Goal: Task Accomplishment & Management: Use online tool/utility

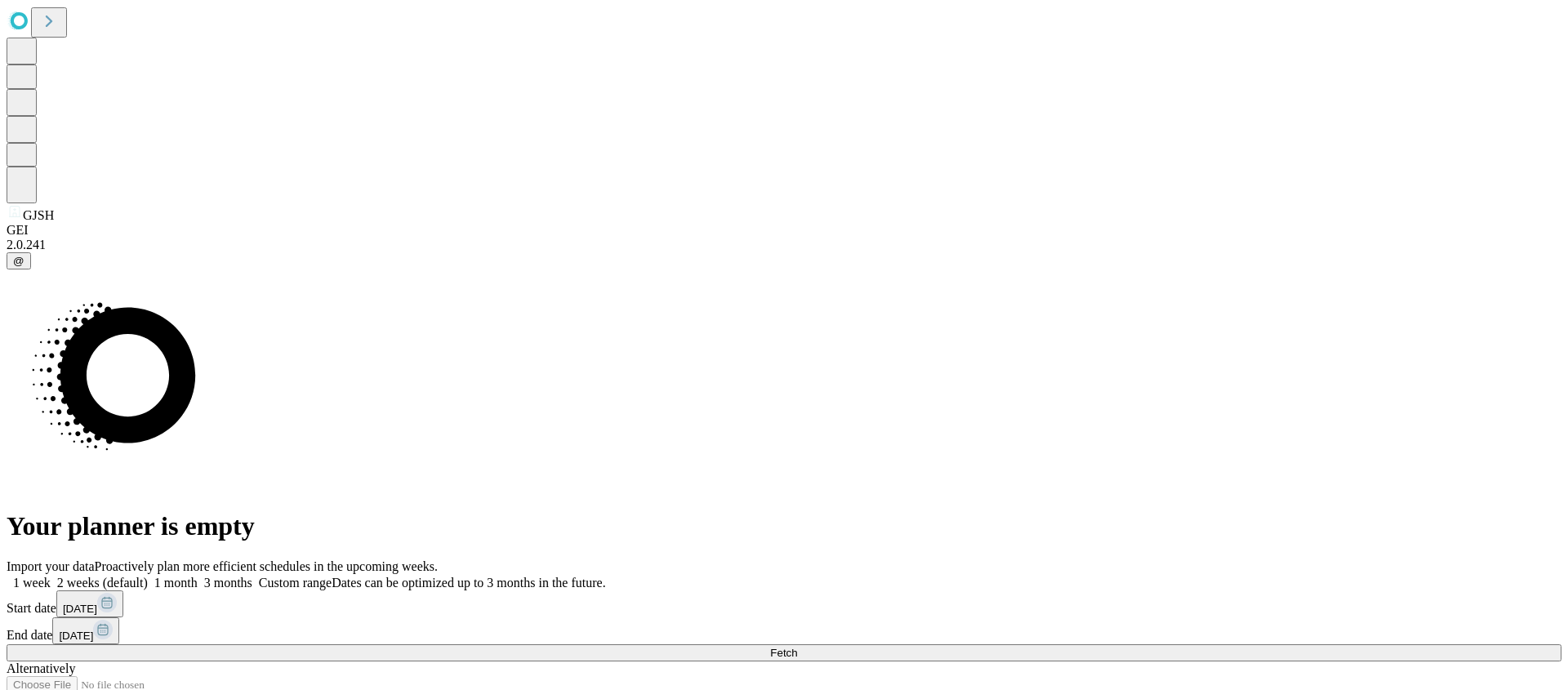
click at [1128, 644] on button "Fetch" at bounding box center [784, 652] width 1555 height 17
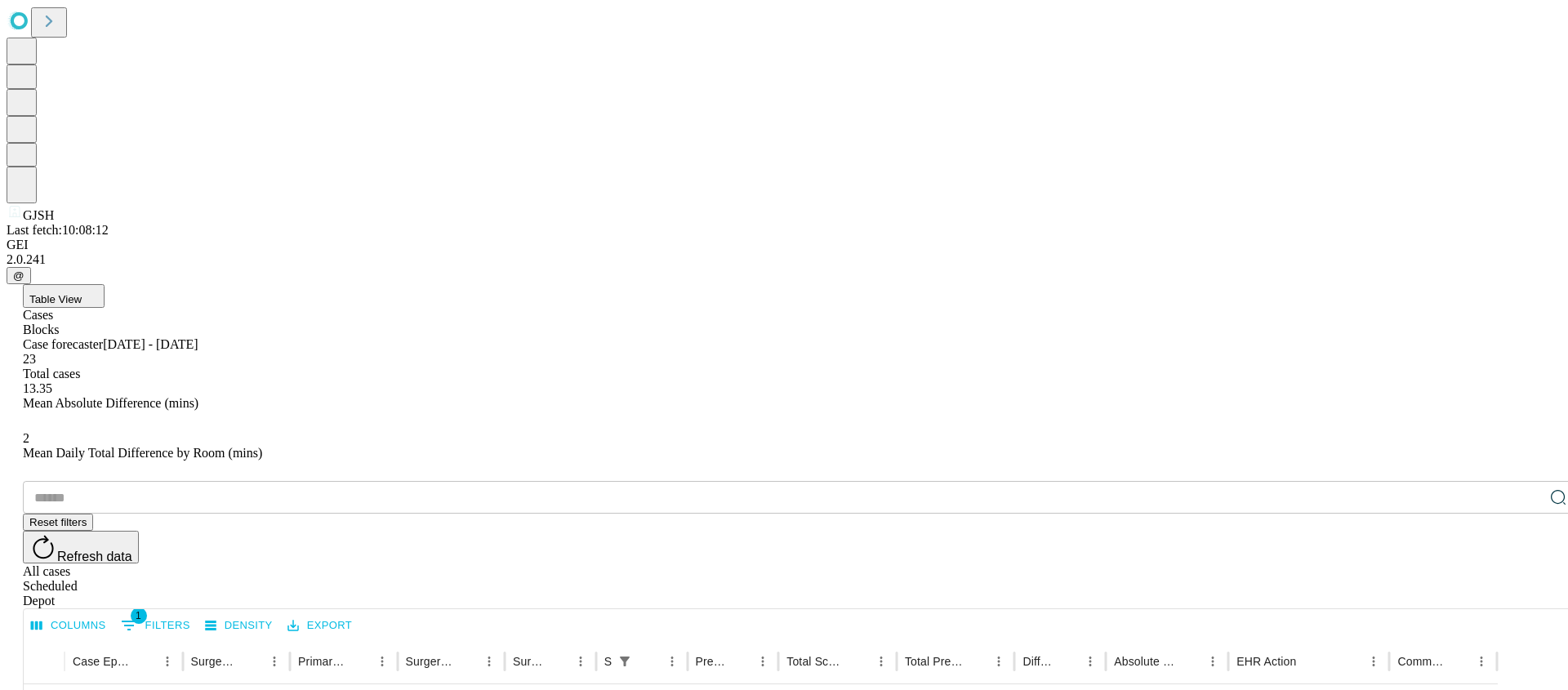
click at [104, 284] on button "Table View" at bounding box center [63, 296] width 82 height 23
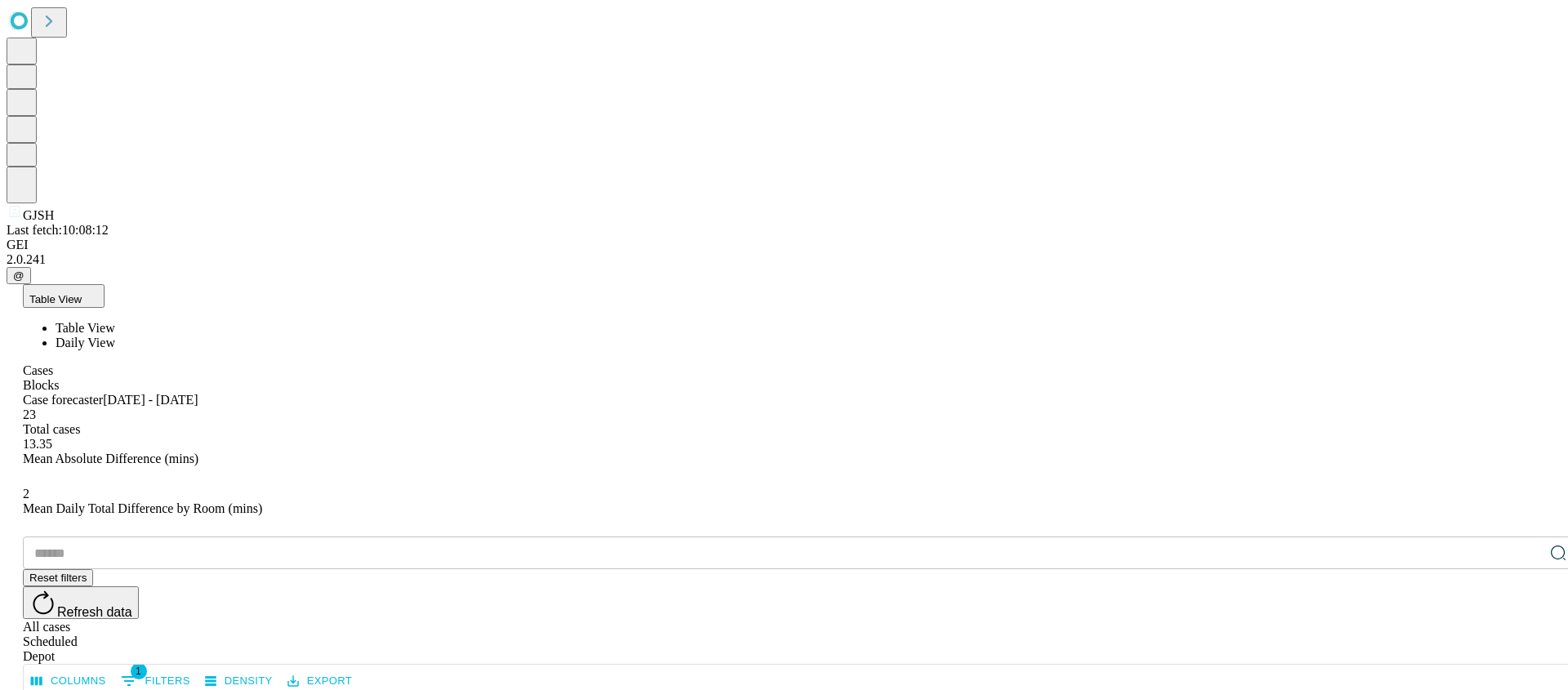
click at [106, 336] on span "Daily View" at bounding box center [85, 342] width 59 height 13
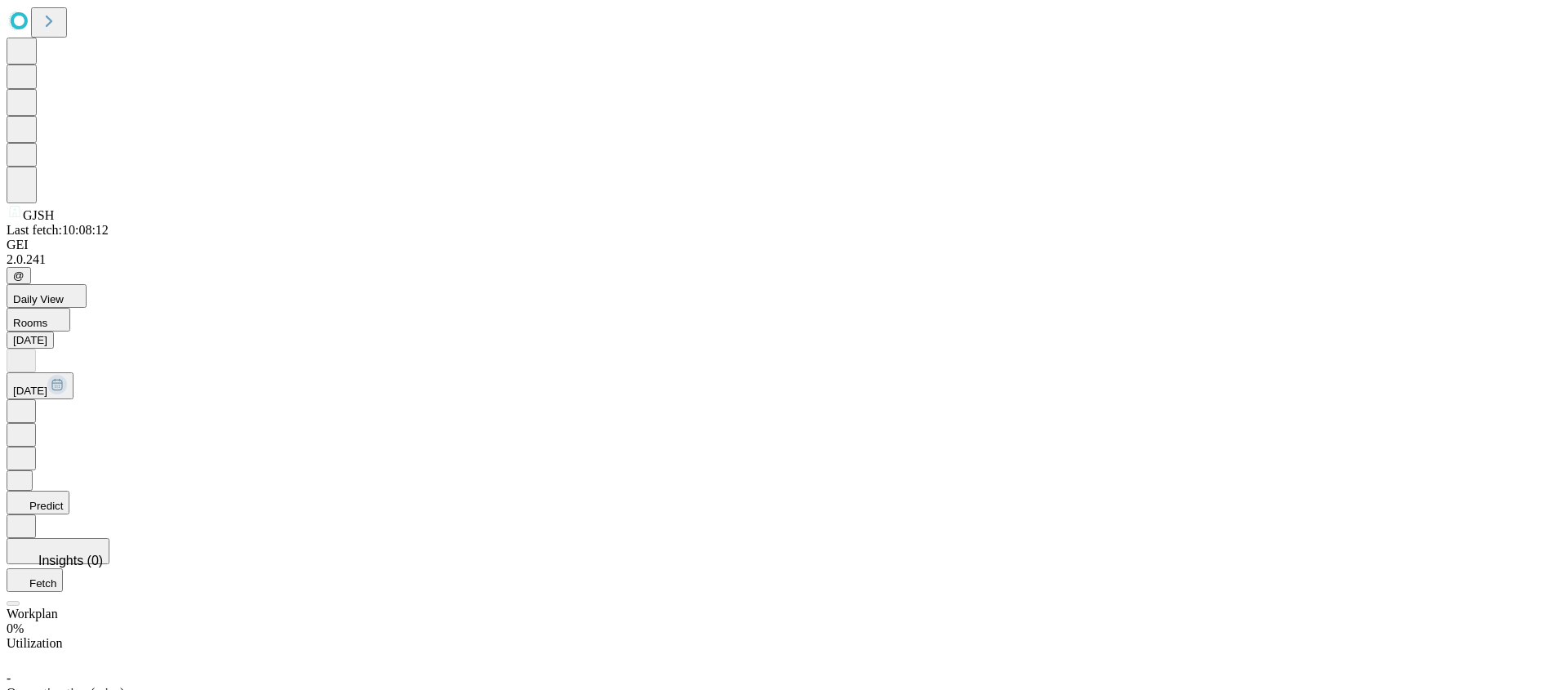
click at [74, 372] on button "[DATE]" at bounding box center [39, 386] width 67 height 27
click at [30, 402] on icon at bounding box center [22, 410] width 16 height 16
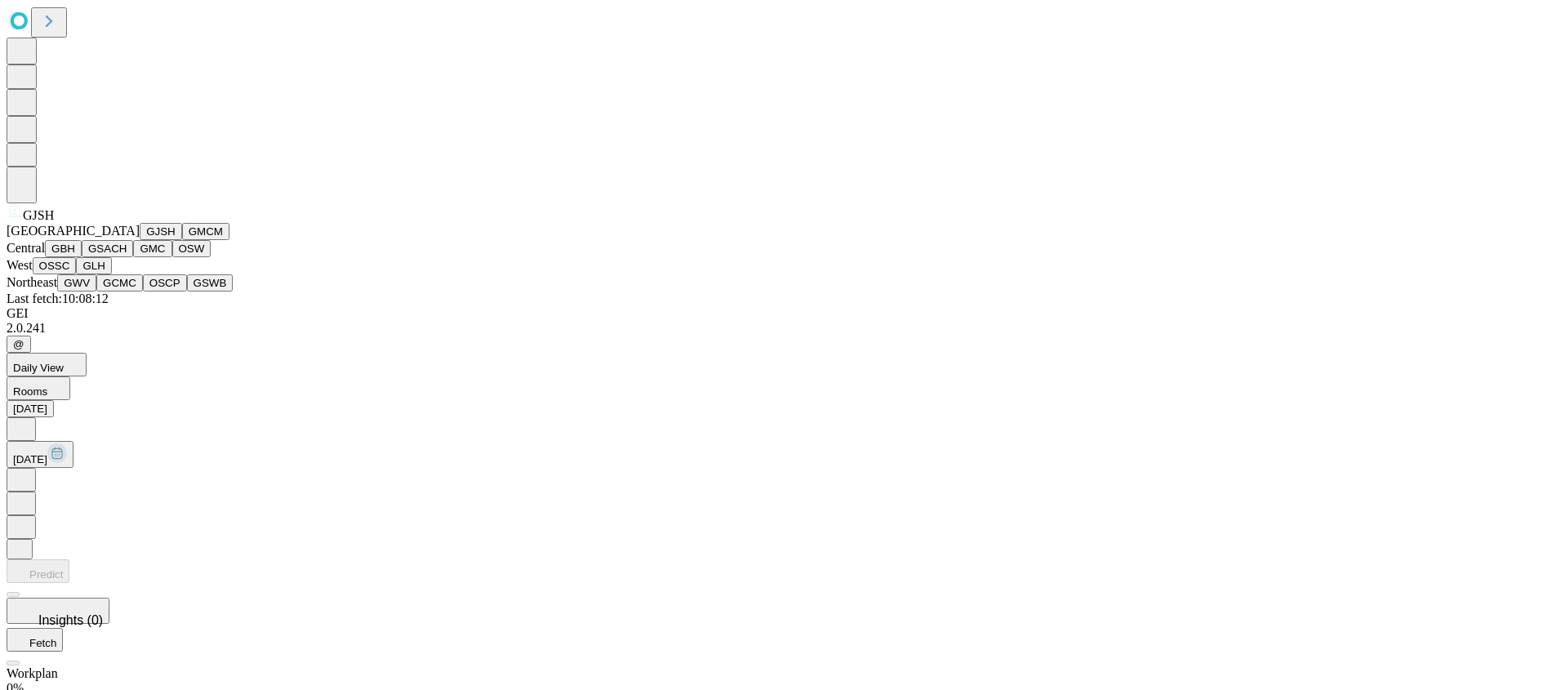
click at [133, 258] on button "GMC" at bounding box center [152, 249] width 39 height 17
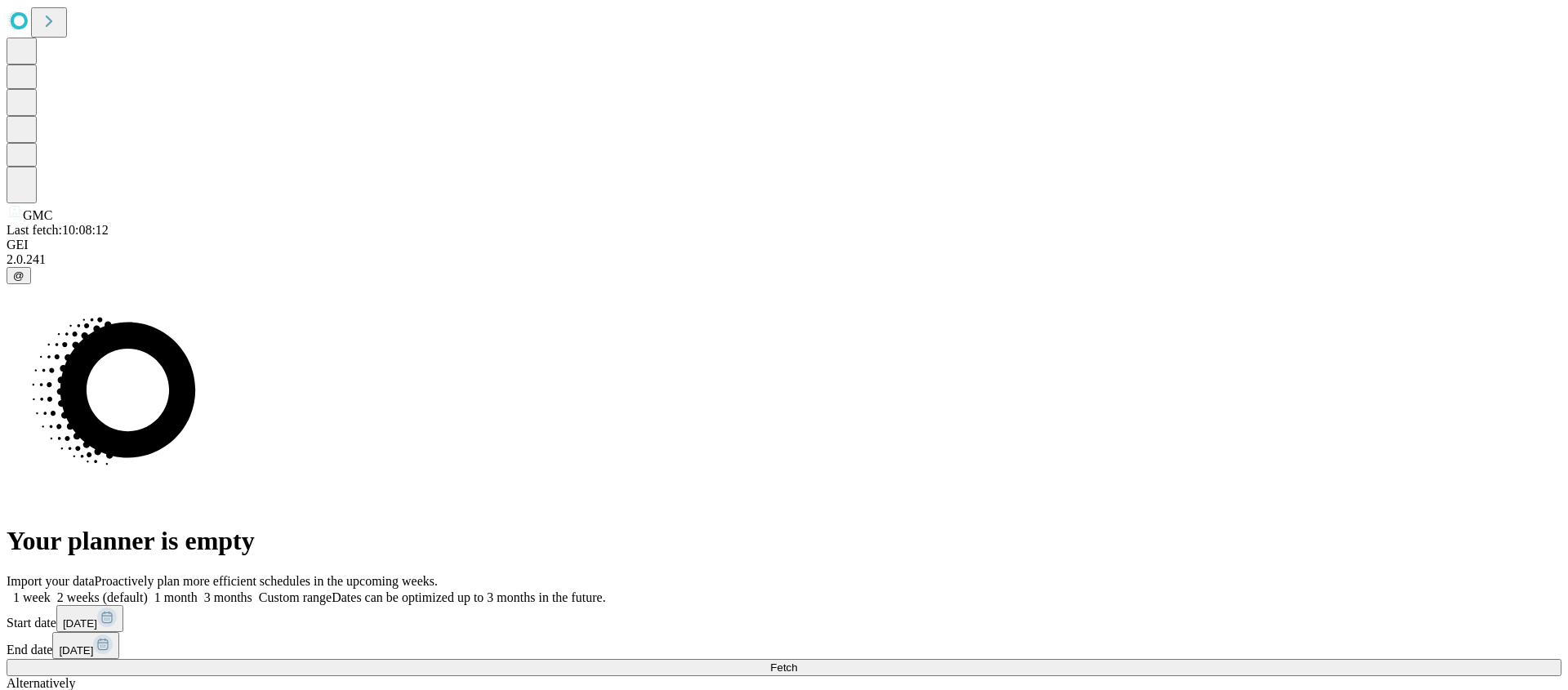
drag, startPoint x: 1284, startPoint y: 518, endPoint x: 1284, endPoint y: 508, distance: 10.0
click at [1284, 574] on div "Import your data Proactively plan more efficient schedules in the upcoming week…" at bounding box center [784, 657] width 1555 height 166
click at [797, 661] on span "Fetch" at bounding box center [784, 668] width 27 height 13
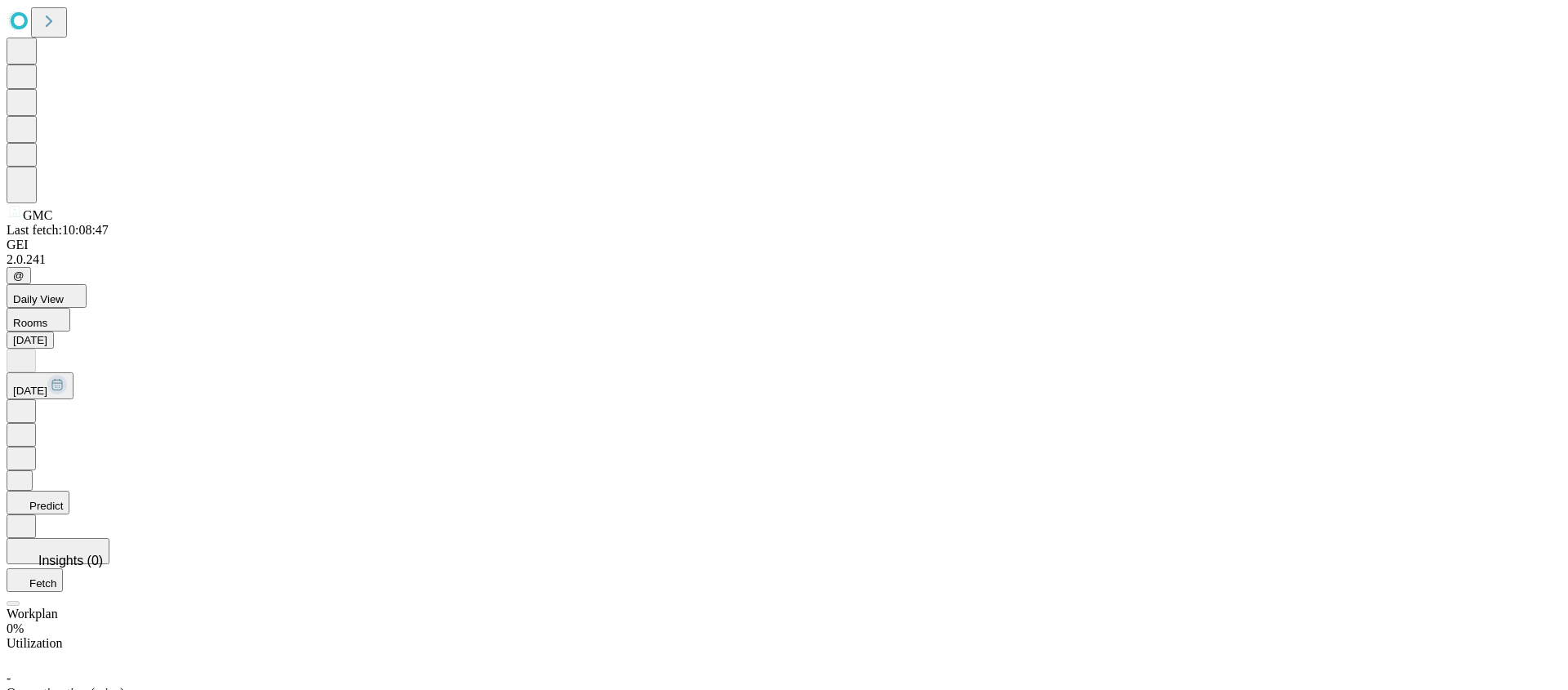
click at [30, 402] on icon at bounding box center [22, 410] width 16 height 16
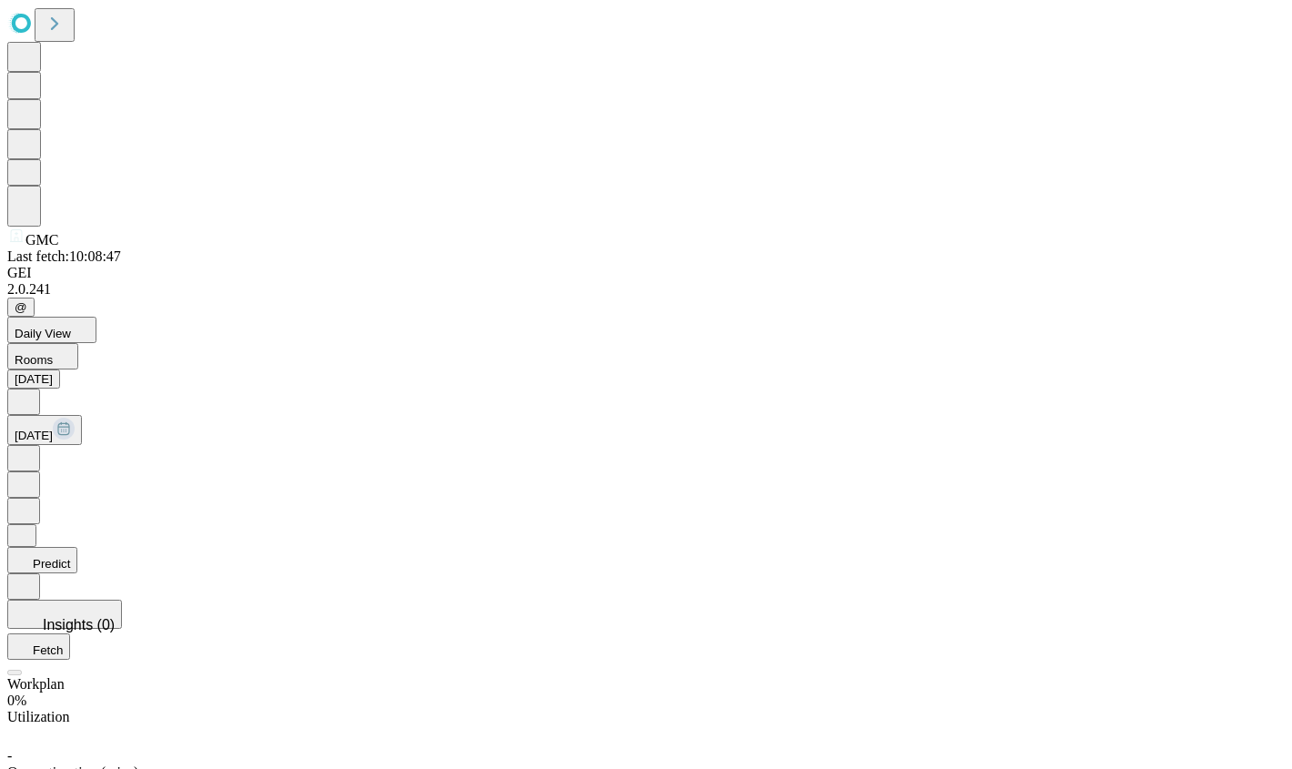
click at [77, 547] on button "Predict" at bounding box center [42, 560] width 70 height 26
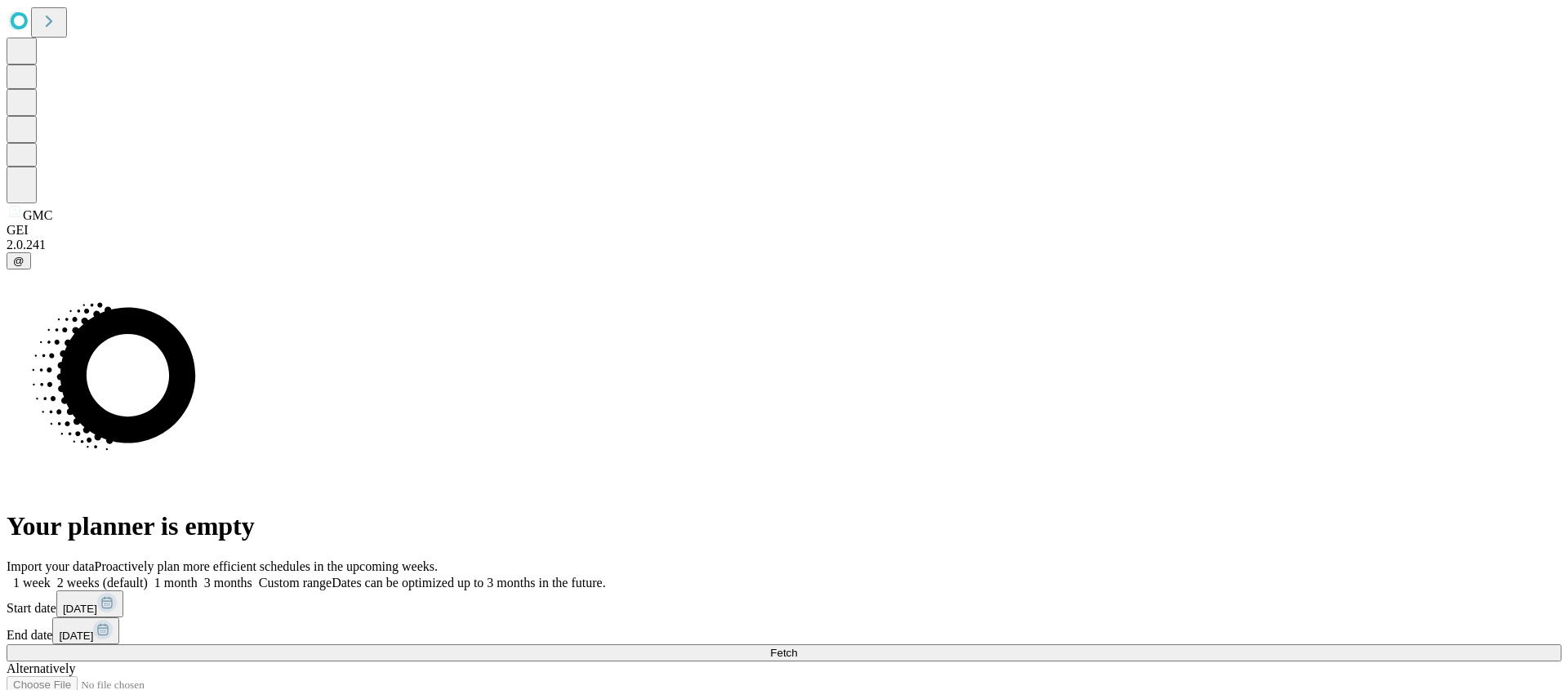
click at [411, 647] on span "Fetch" at bounding box center [784, 653] width 27 height 13
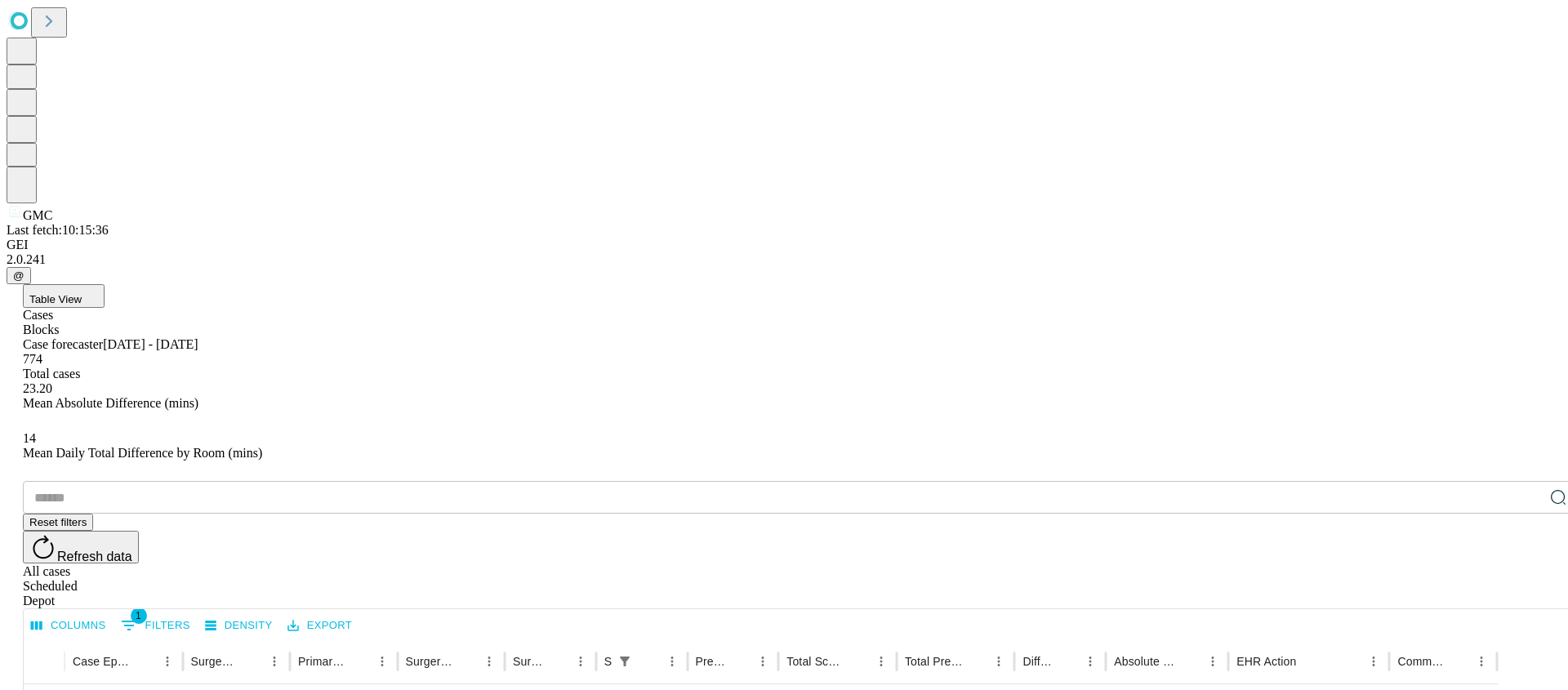
click at [411, 481] on div "​ Reset filters Refresh data All cases Scheduled Depot" at bounding box center [800, 545] width 1555 height 127
click at [82, 293] on span "Table View" at bounding box center [56, 300] width 52 height 13
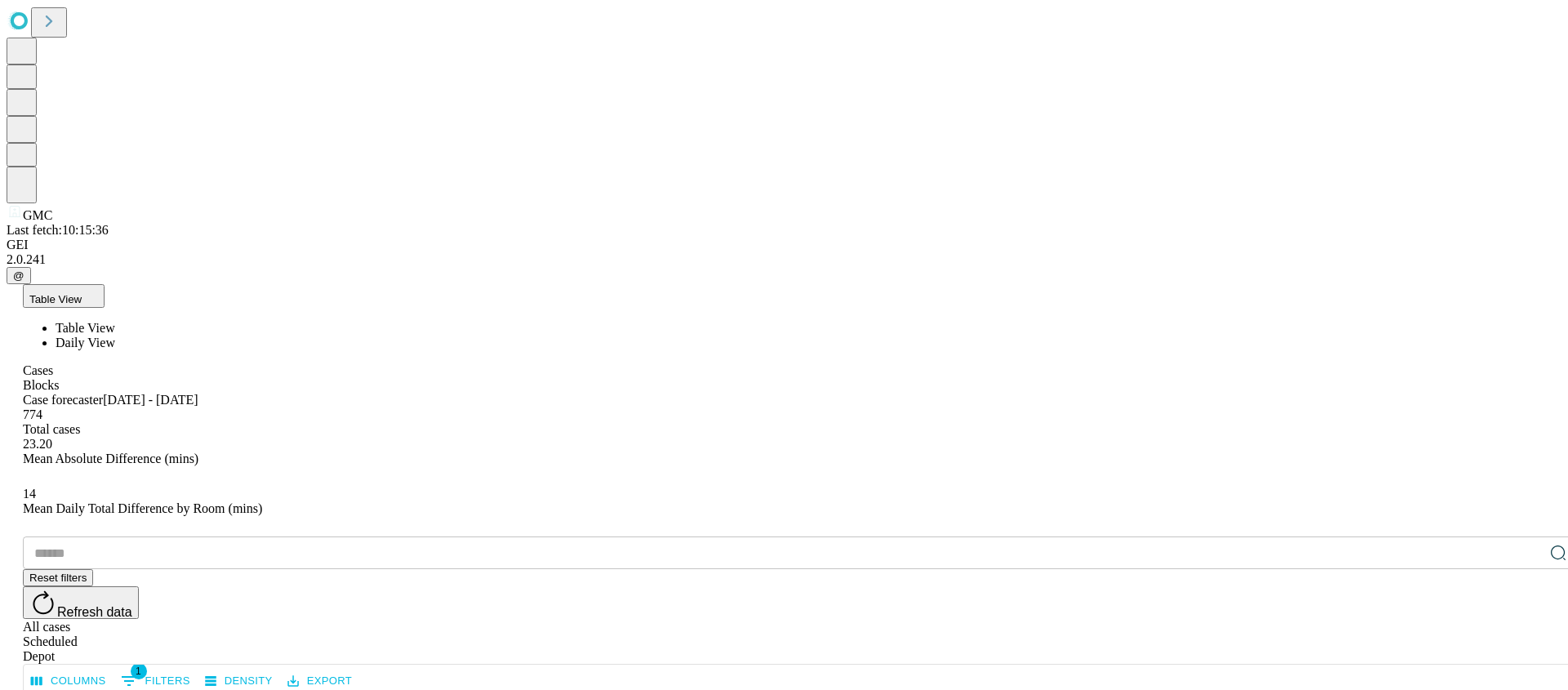
click at [115, 336] on span "Daily View" at bounding box center [85, 342] width 59 height 13
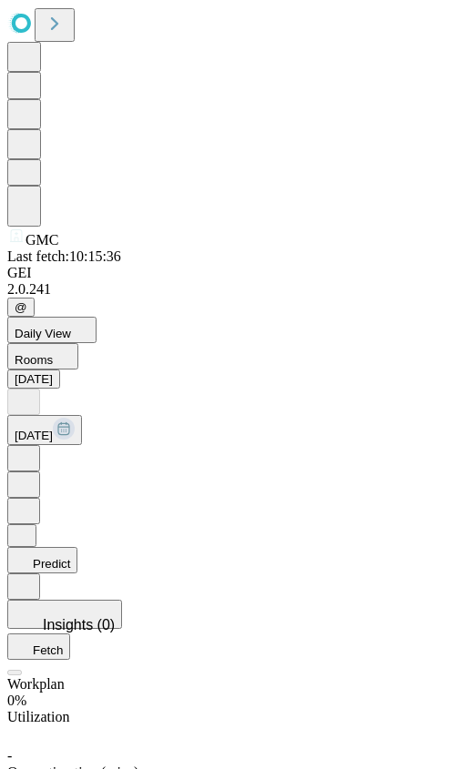
click at [33, 550] on icon at bounding box center [24, 559] width 18 height 18
